Goal: Navigation & Orientation: Understand site structure

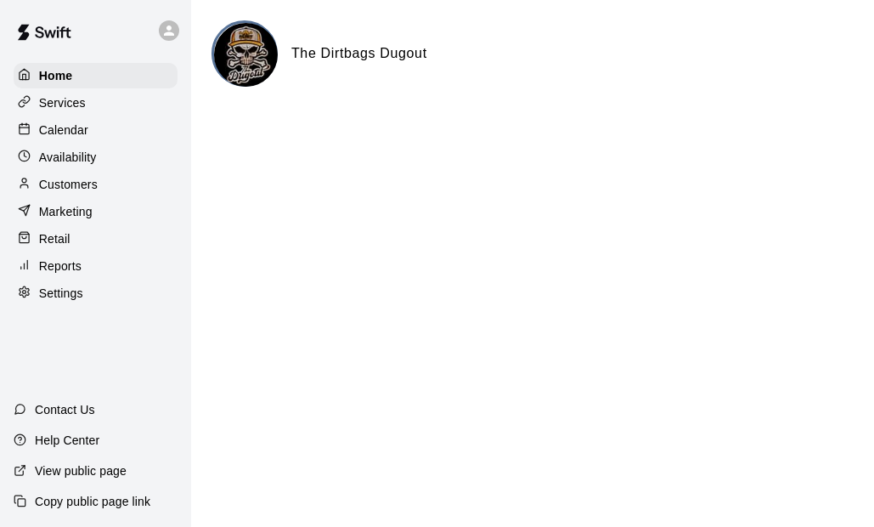
click at [78, 101] on p "Services" at bounding box center [62, 102] width 47 height 17
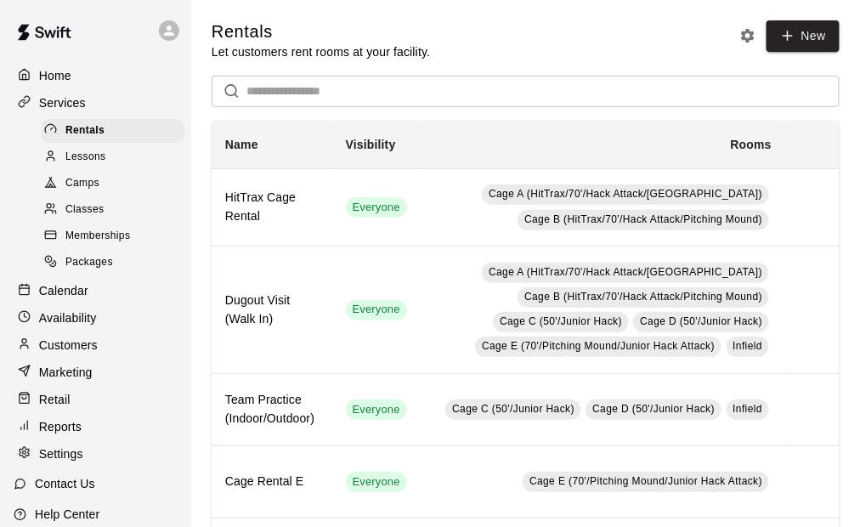
click at [85, 350] on p "Customers" at bounding box center [68, 344] width 59 height 17
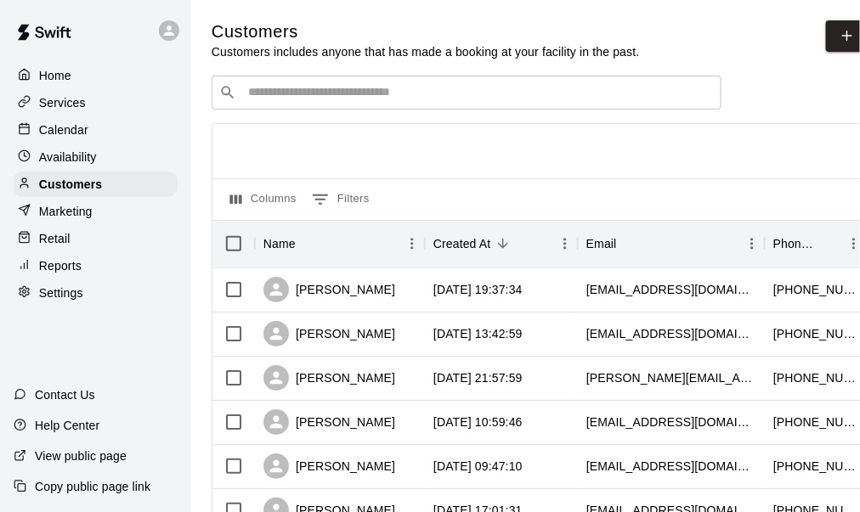
click at [79, 299] on p "Settings" at bounding box center [61, 293] width 44 height 17
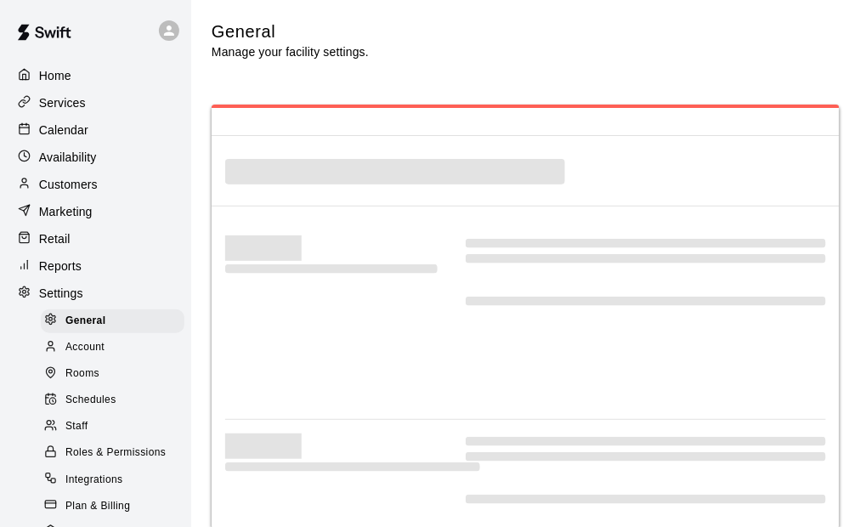
select select "**"
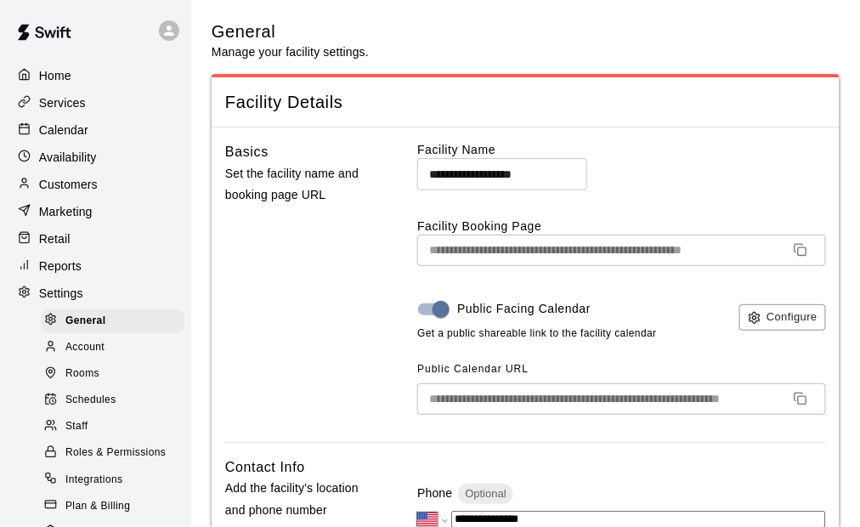
scroll to position [4057, 0]
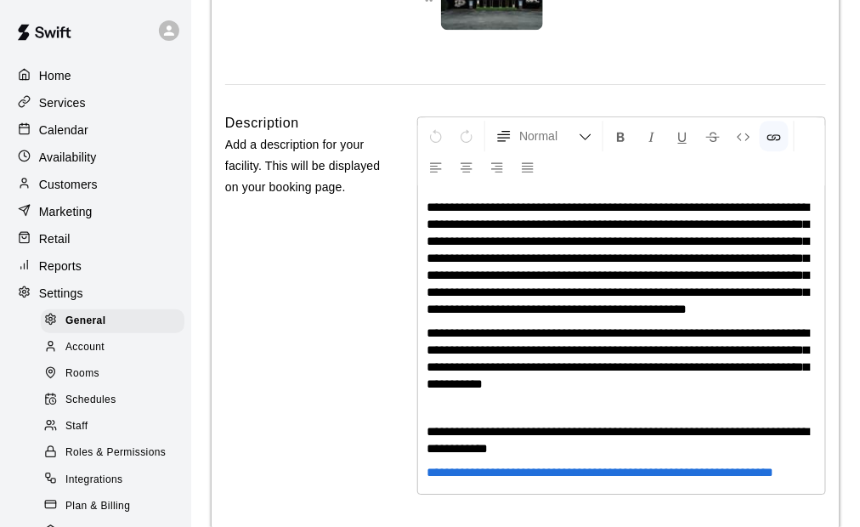
click at [99, 356] on span "Account" at bounding box center [84, 347] width 39 height 17
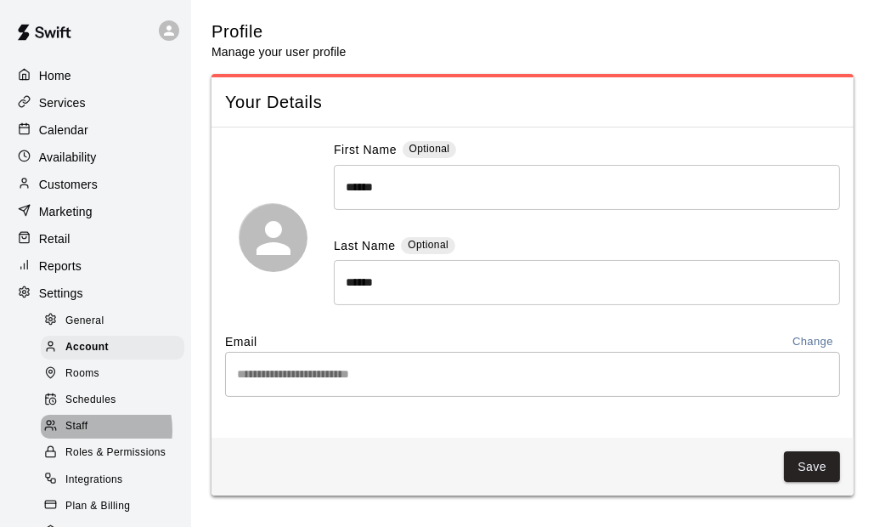
click at [86, 435] on span "Staff" at bounding box center [76, 426] width 22 height 17
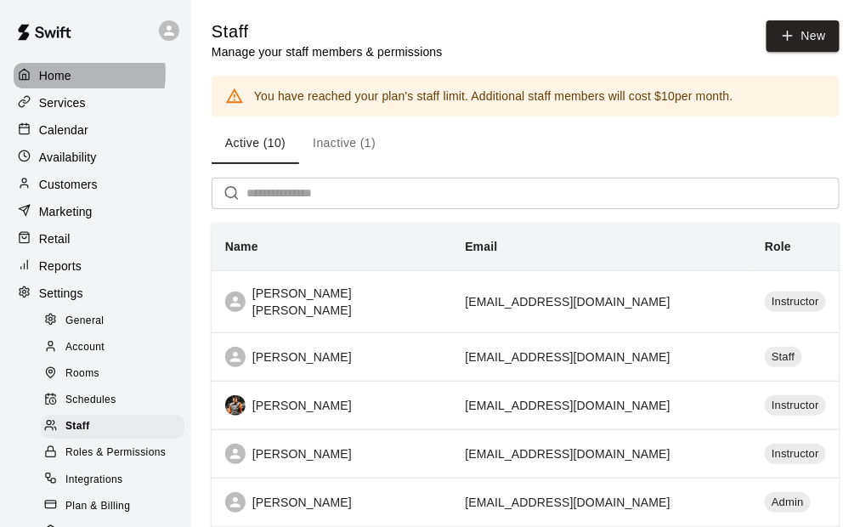
click at [65, 73] on p "Home" at bounding box center [55, 75] width 32 height 17
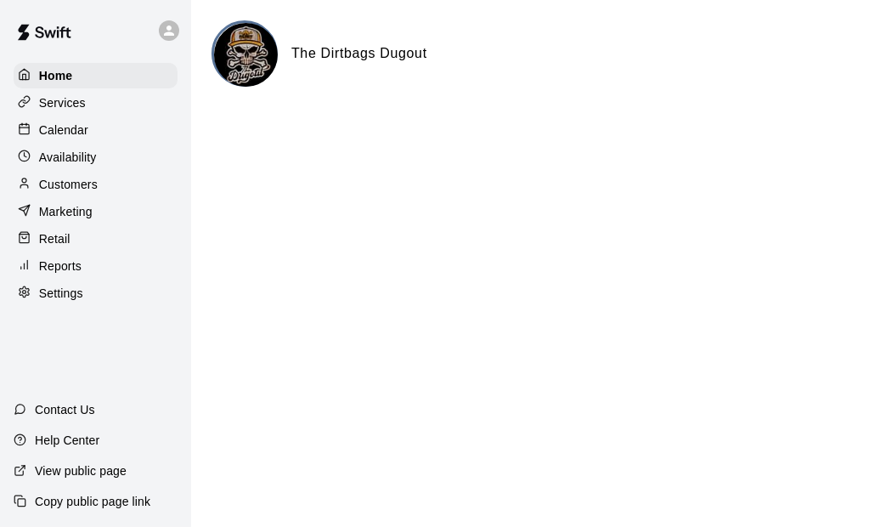
click at [82, 166] on p "Availability" at bounding box center [68, 157] width 58 height 17
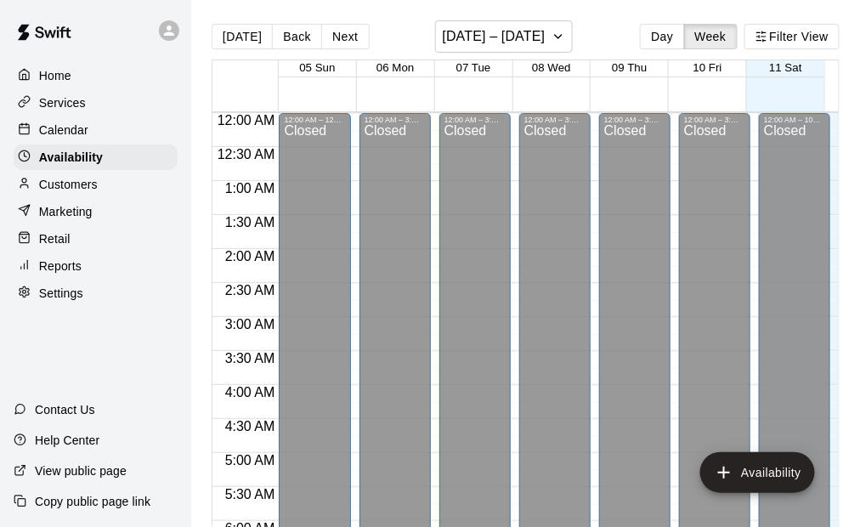
scroll to position [585, 0]
